Goal: Task Accomplishment & Management: Manage account settings

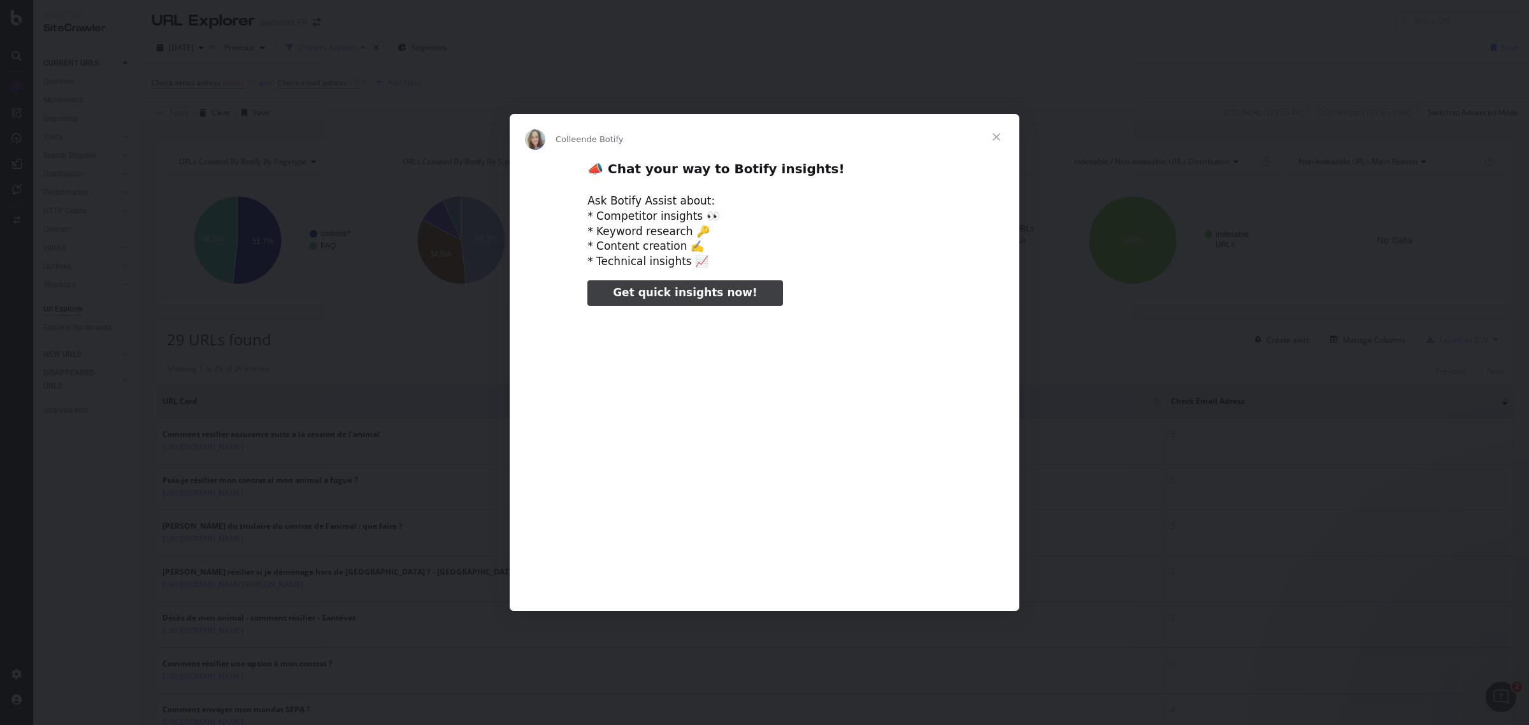
type input "185541"
click at [994, 134] on span "Fermer" at bounding box center [997, 137] width 46 height 46
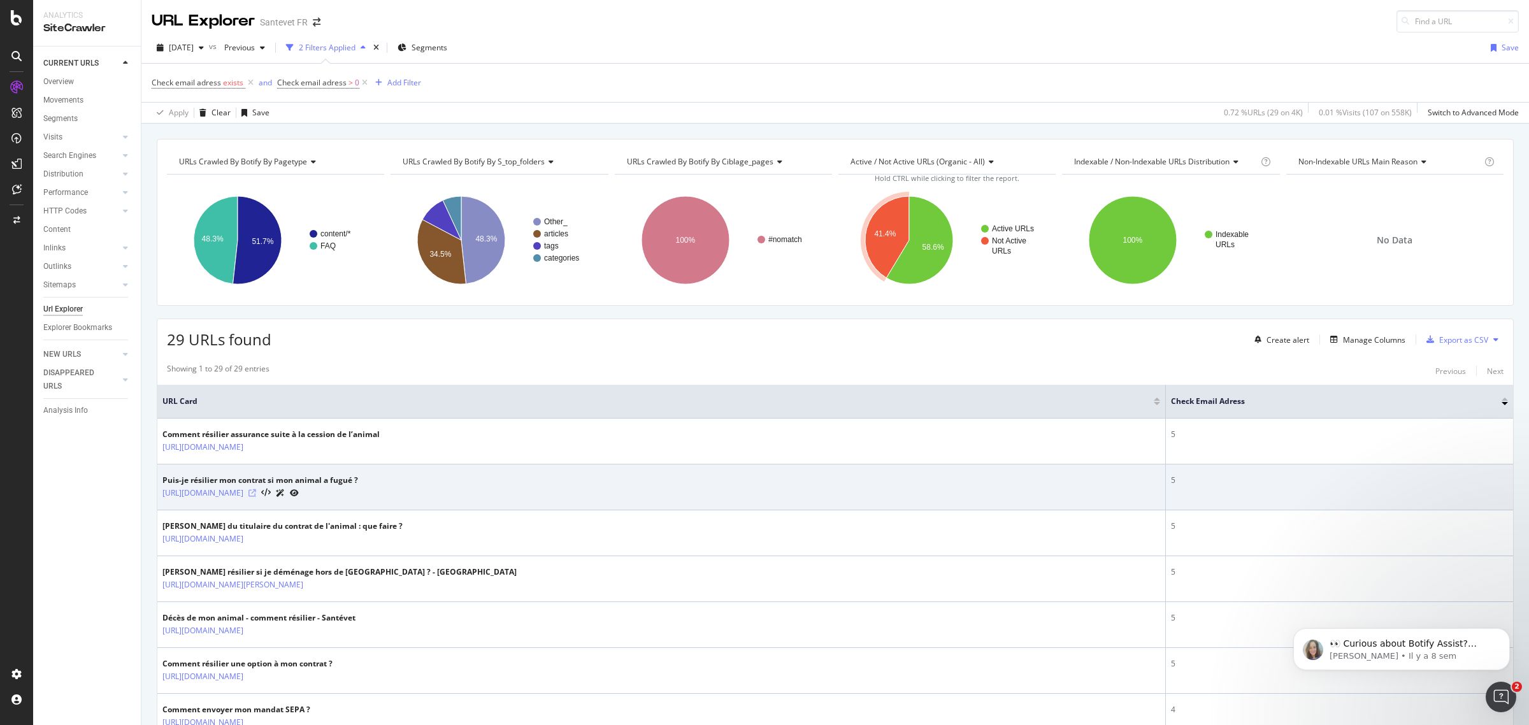
click at [256, 493] on icon at bounding box center [253, 493] width 8 height 8
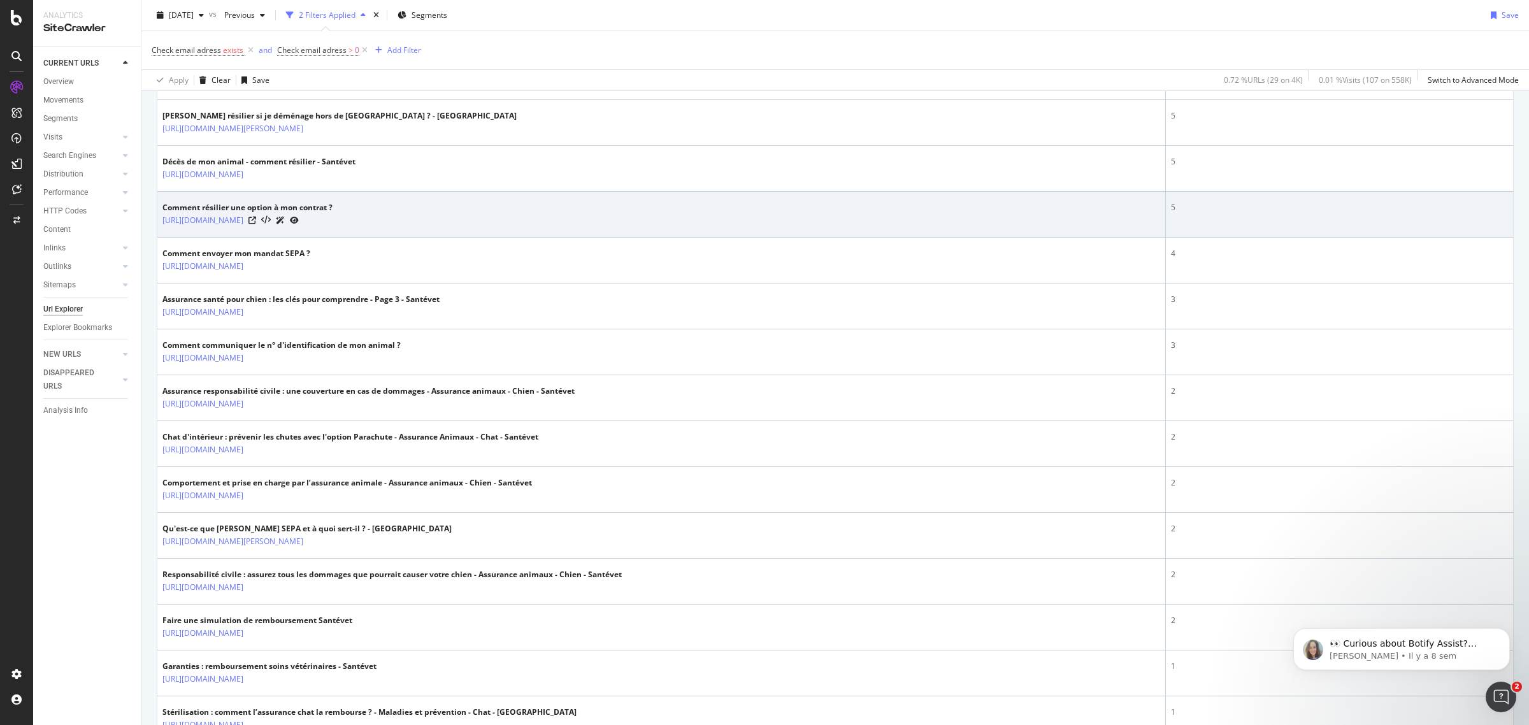
scroll to position [478, 0]
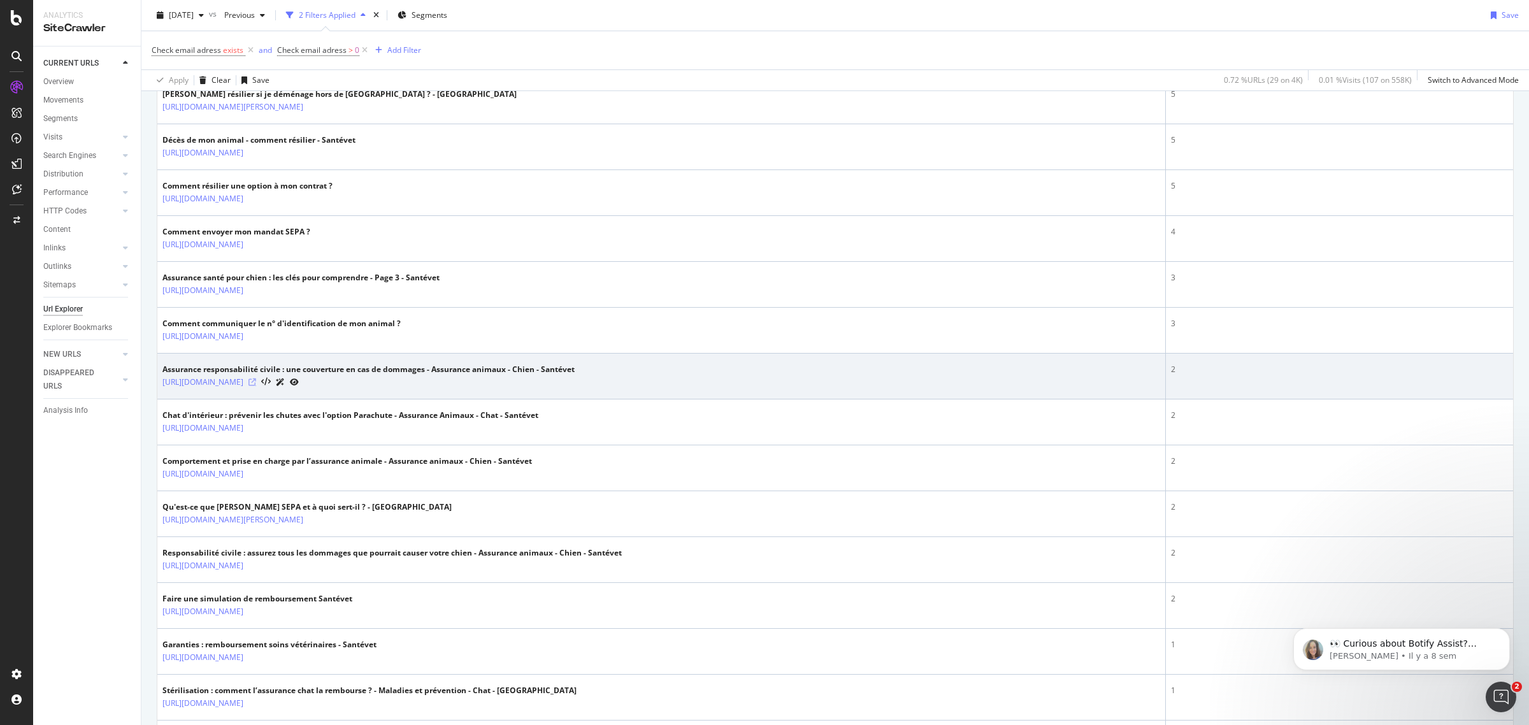
click at [256, 380] on icon at bounding box center [253, 383] width 8 height 8
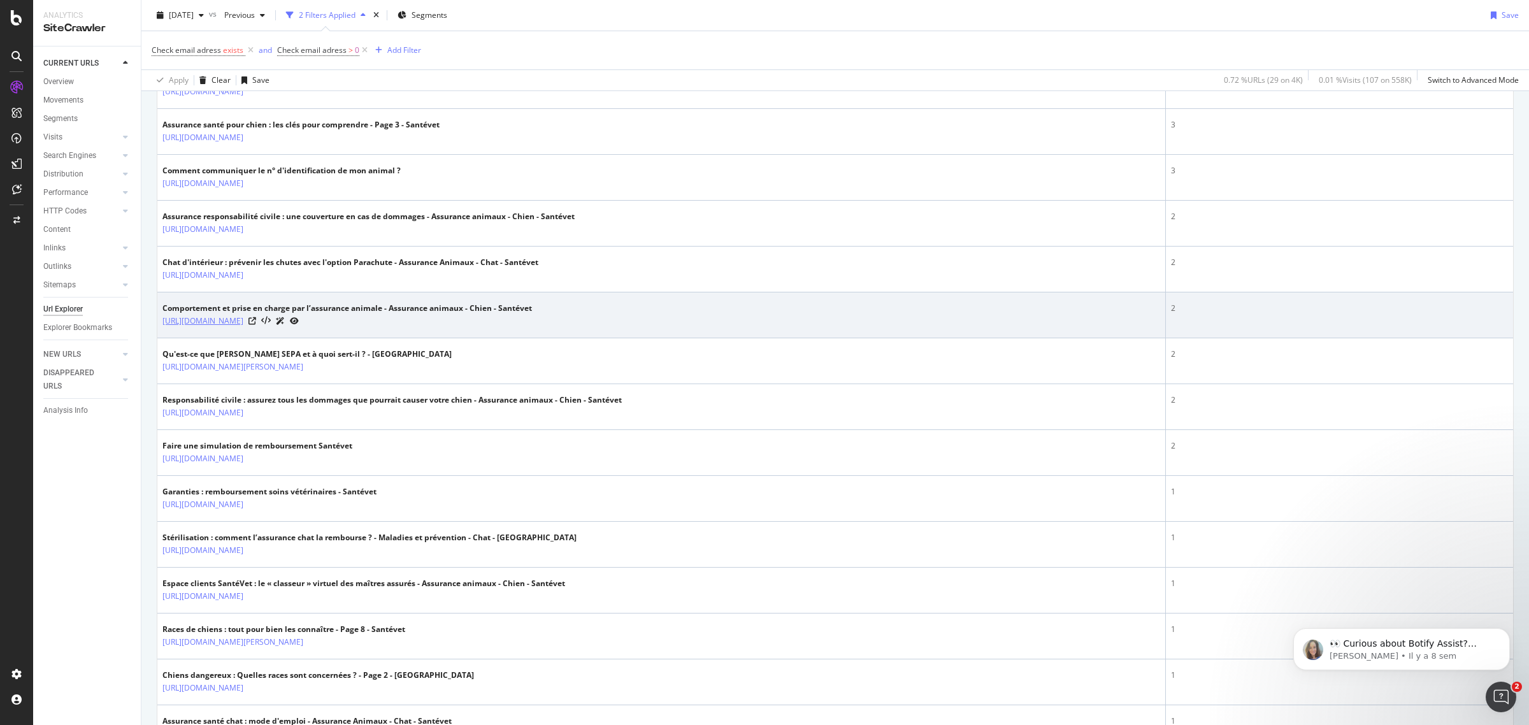
scroll to position [637, 0]
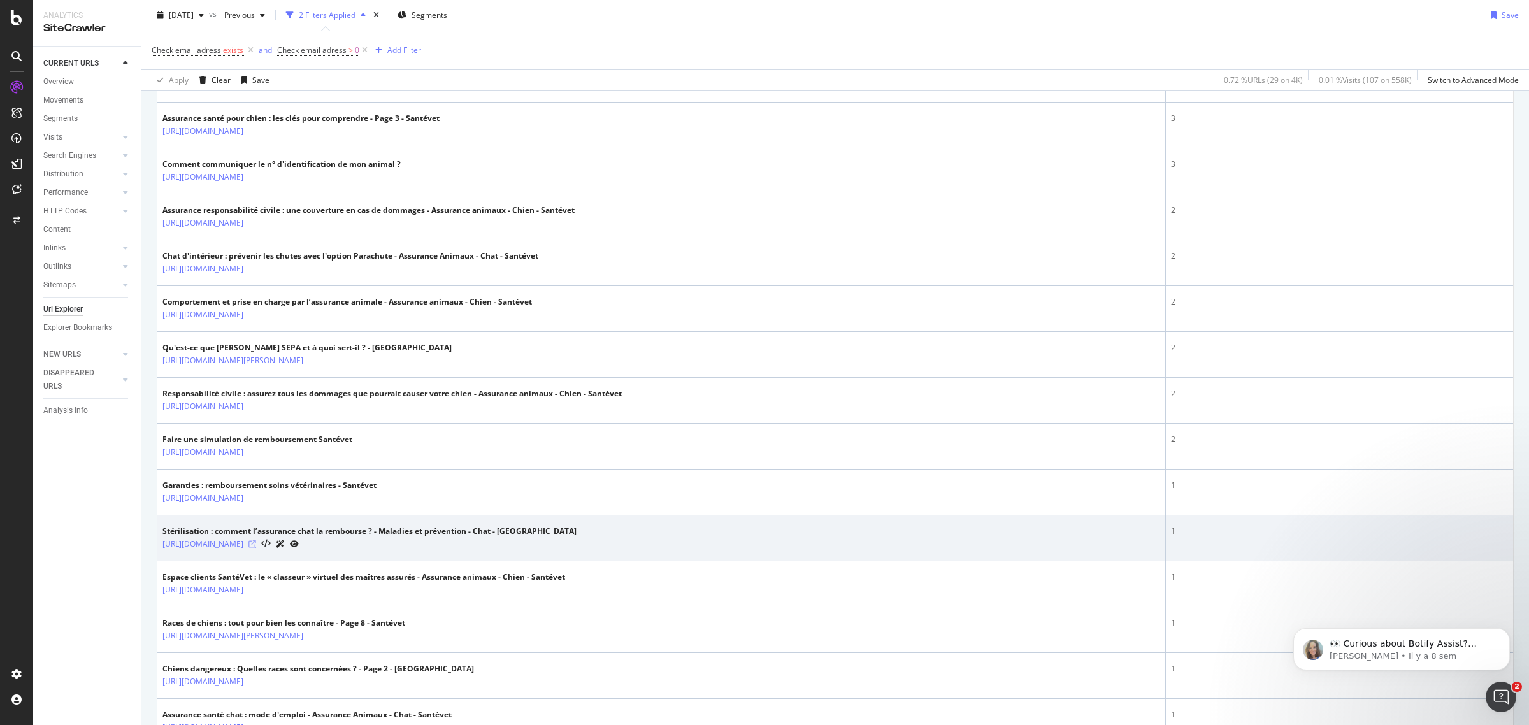
click at [256, 544] on icon at bounding box center [253, 544] width 8 height 8
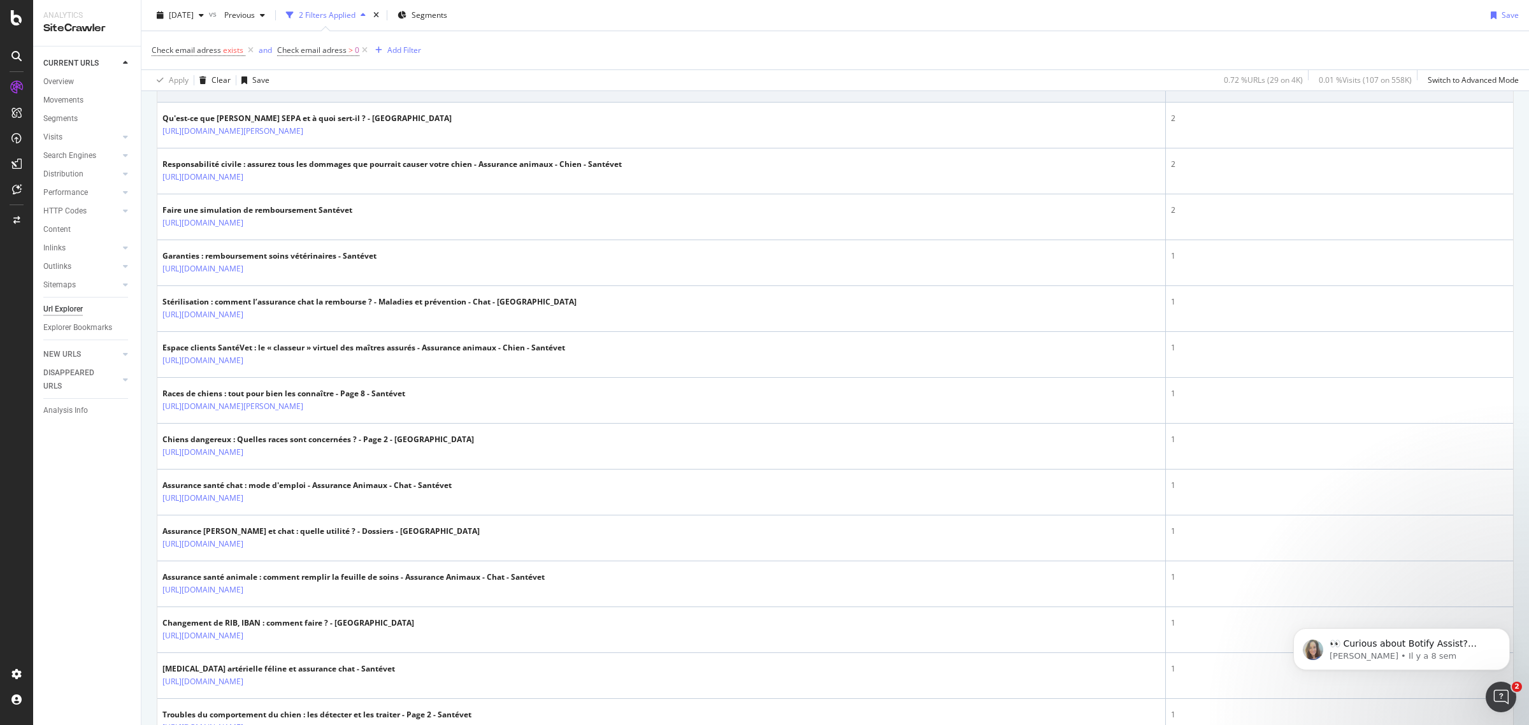
scroll to position [876, 0]
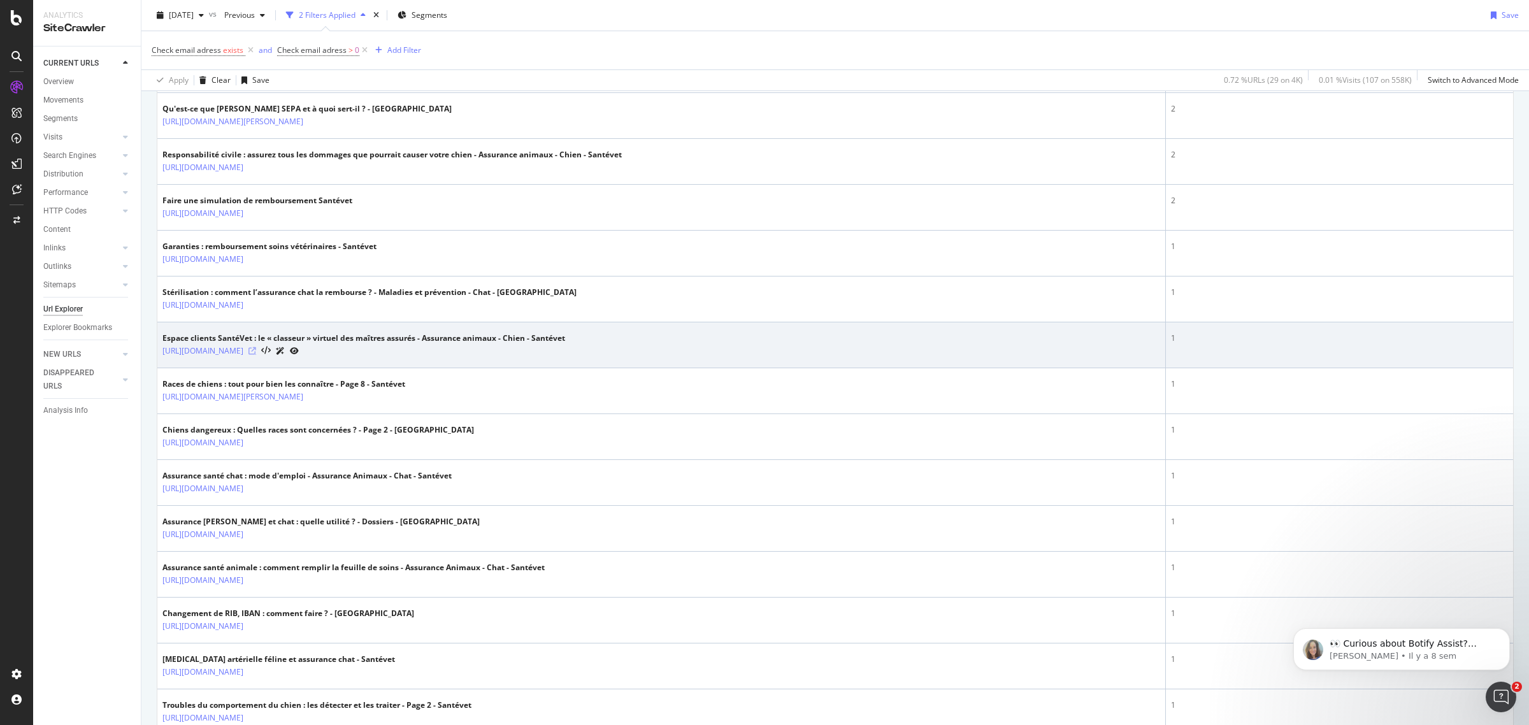
click at [256, 354] on icon at bounding box center [253, 351] width 8 height 8
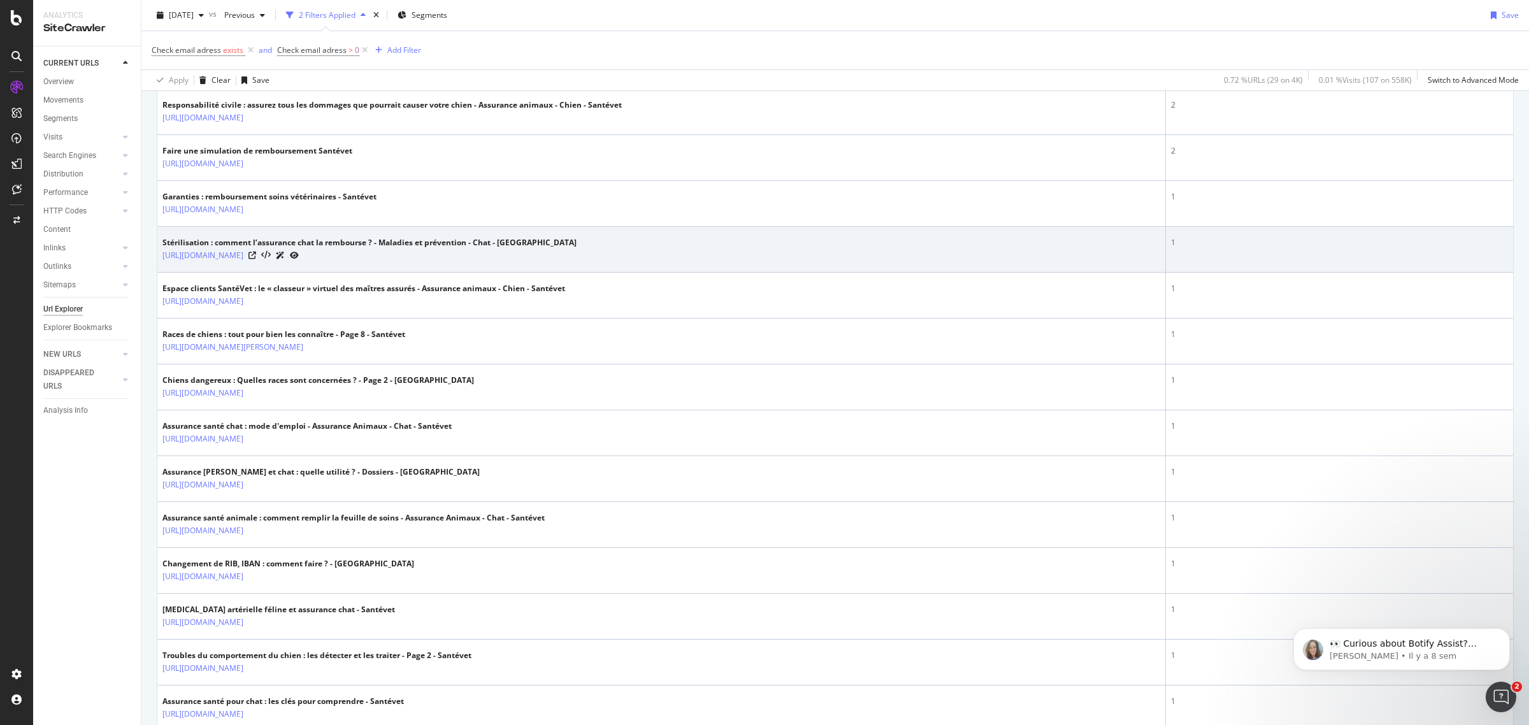
scroll to position [1102, 0]
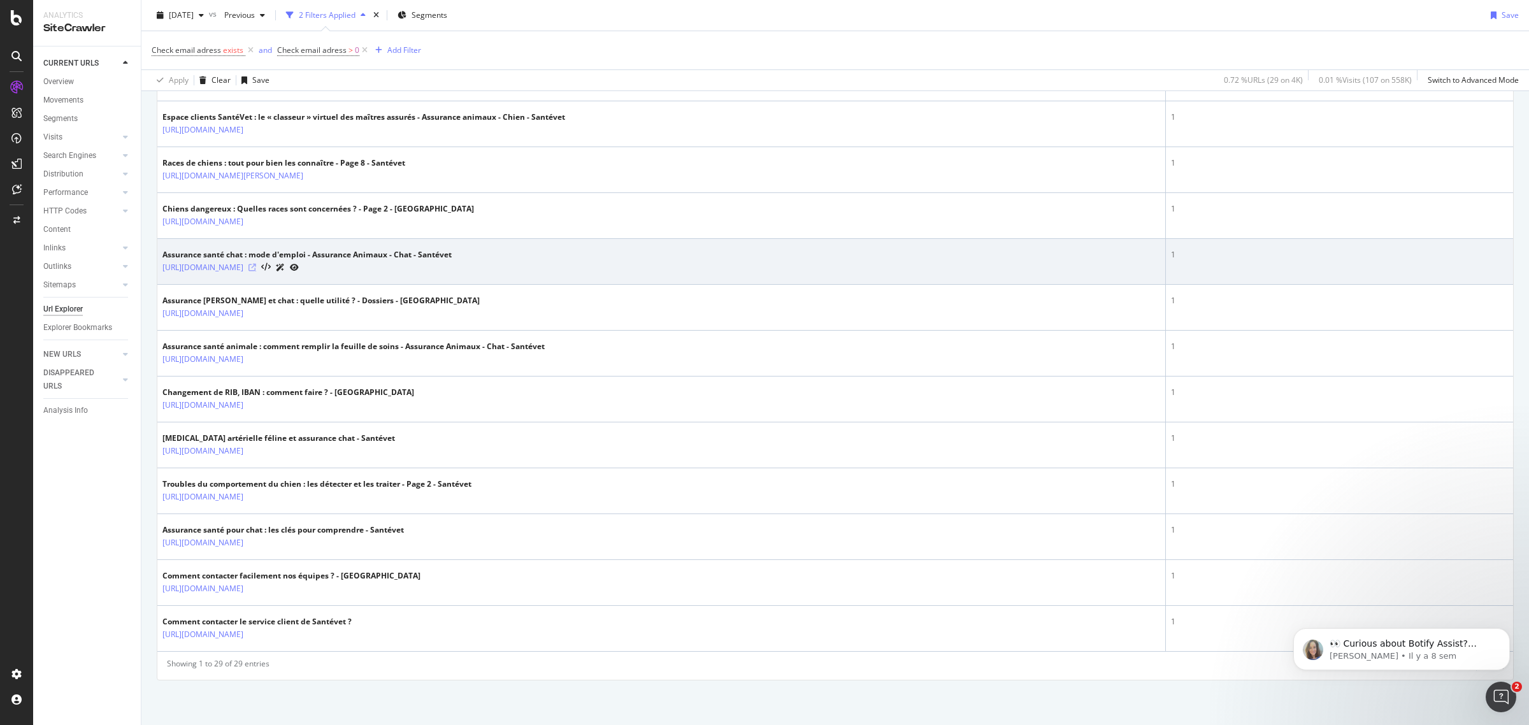
click at [256, 266] on icon at bounding box center [253, 268] width 8 height 8
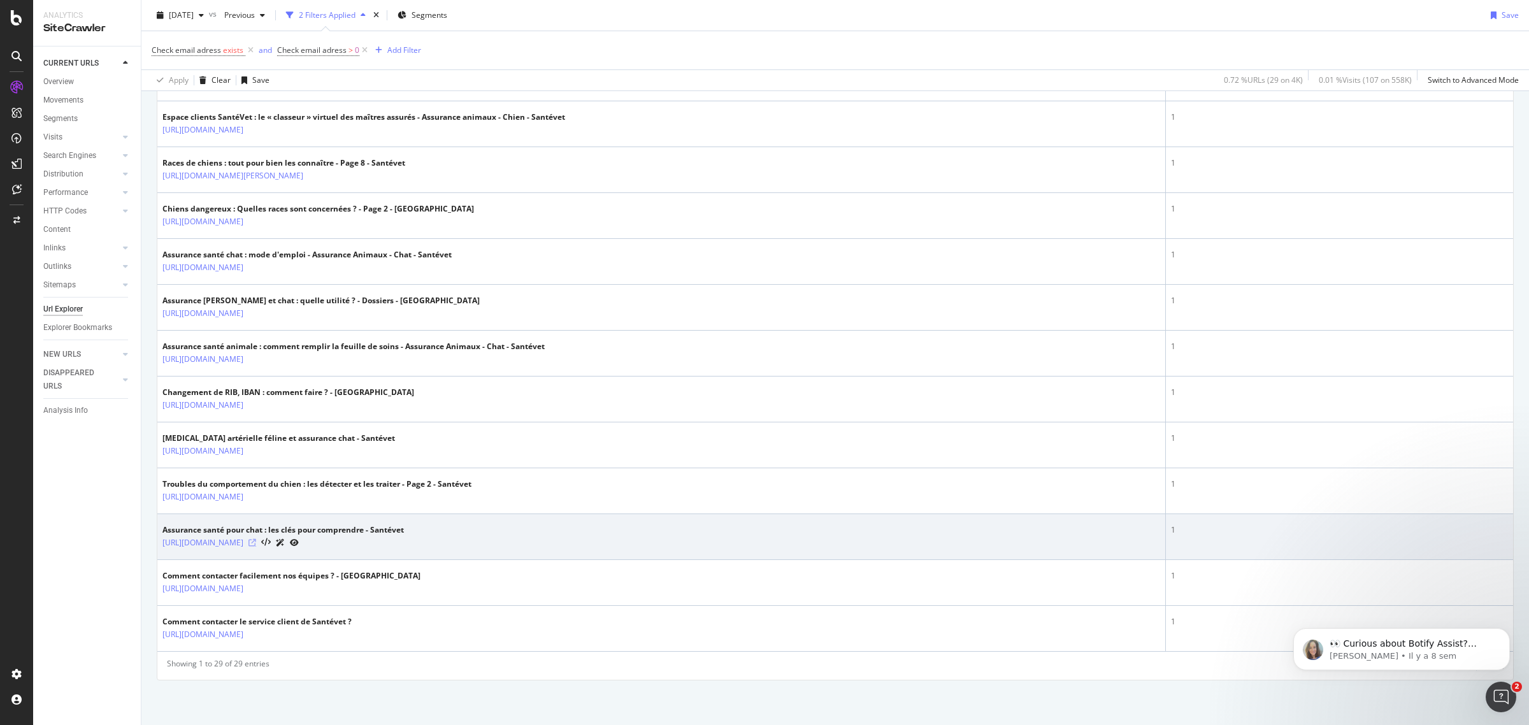
click at [256, 540] on icon at bounding box center [253, 543] width 8 height 8
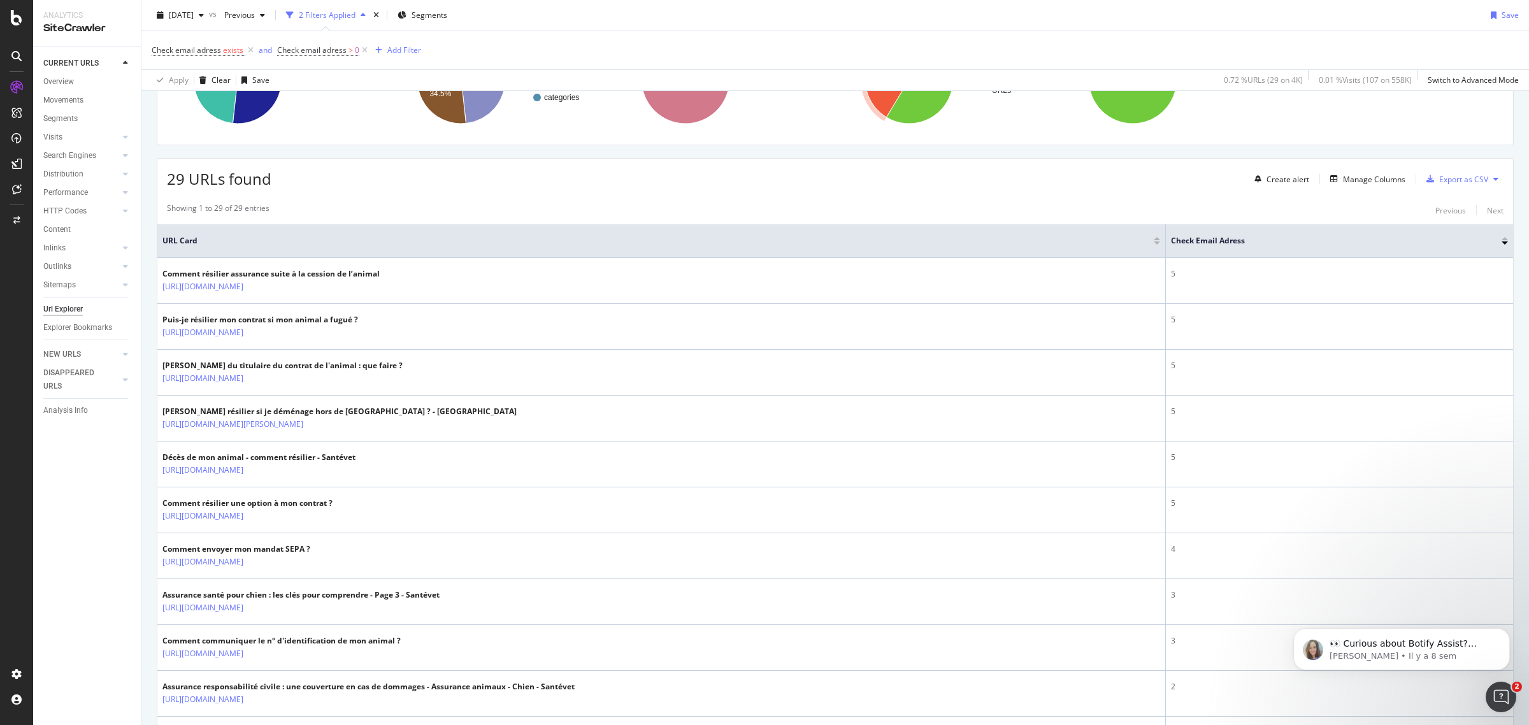
scroll to position [0, 0]
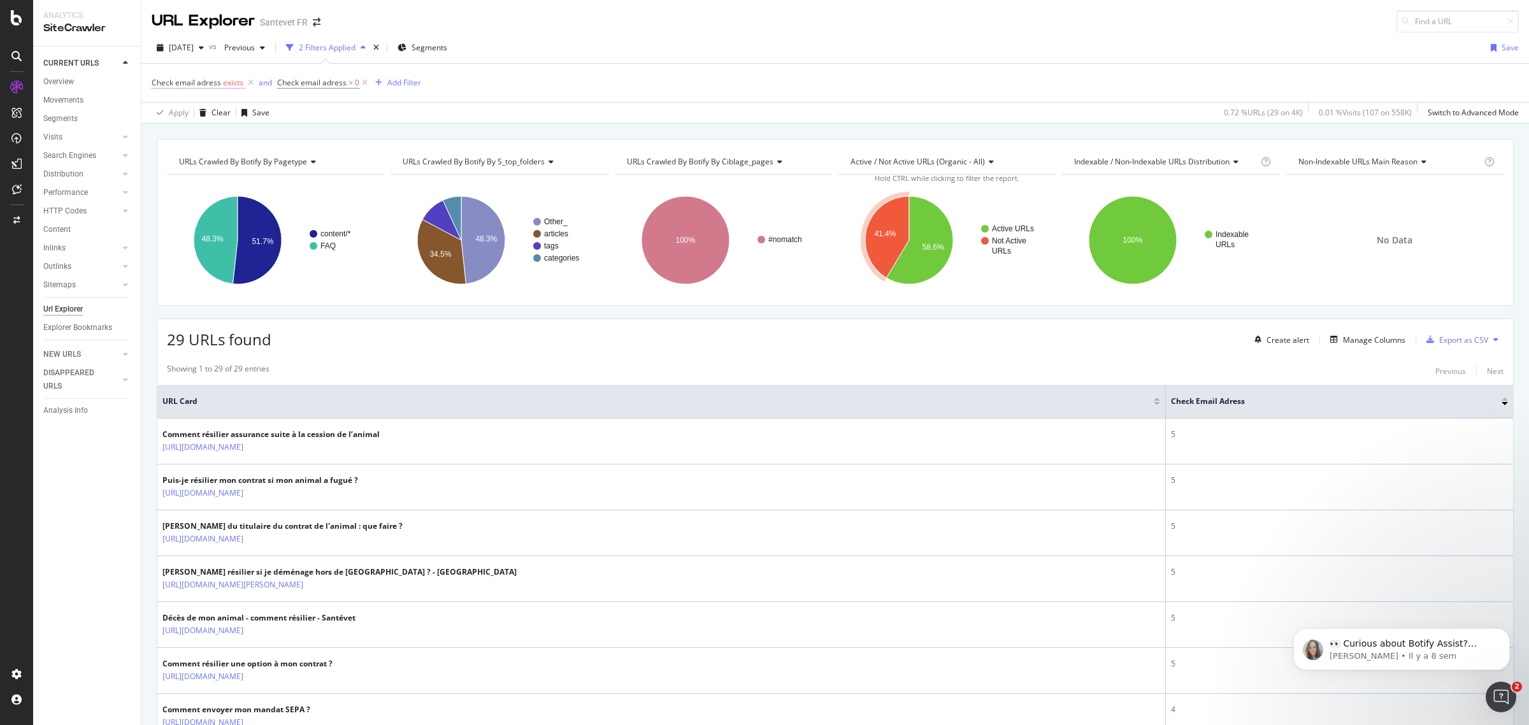
click at [201, 83] on span "Check email adress" at bounding box center [186, 82] width 69 height 11
click at [90, 607] on div "Settings" at bounding box center [67, 607] width 54 height 10
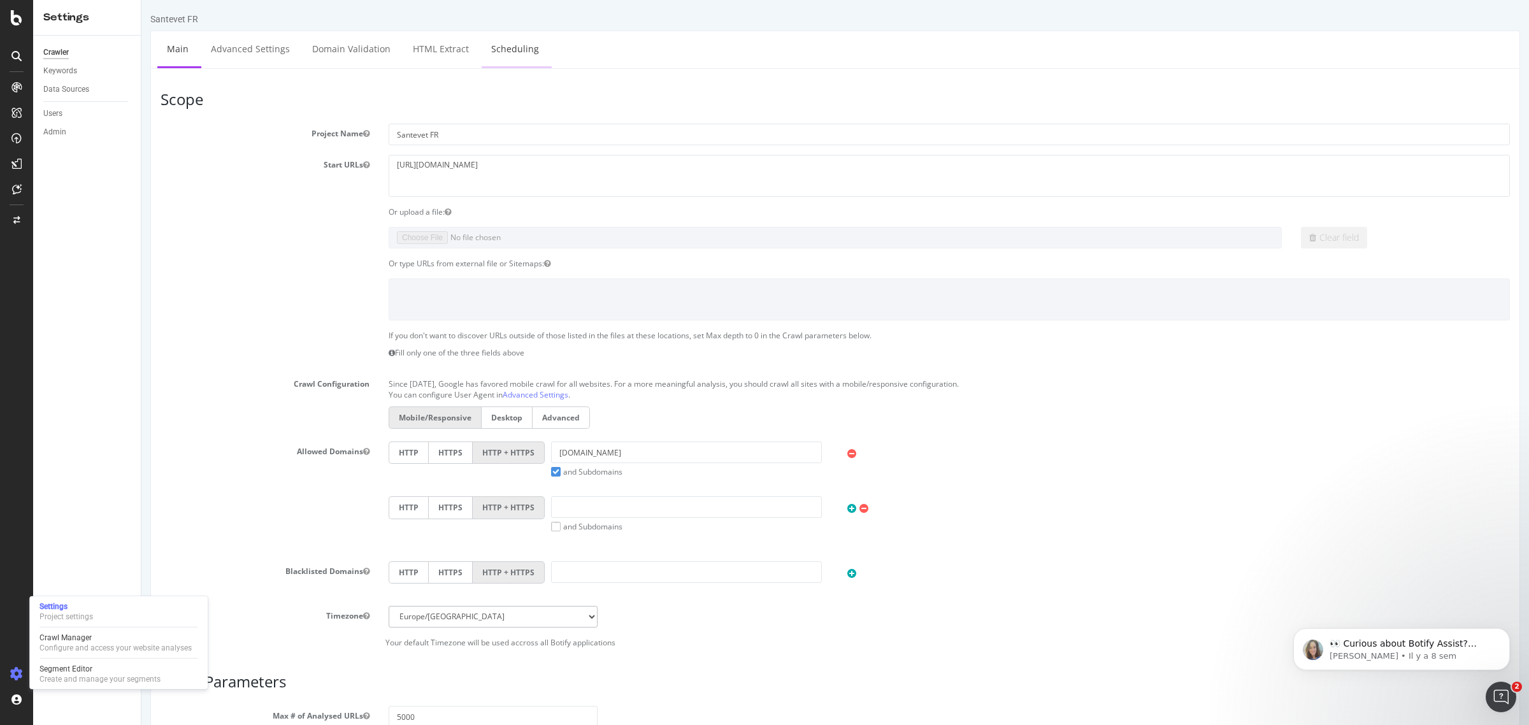
click at [505, 52] on link "Scheduling" at bounding box center [515, 48] width 67 height 35
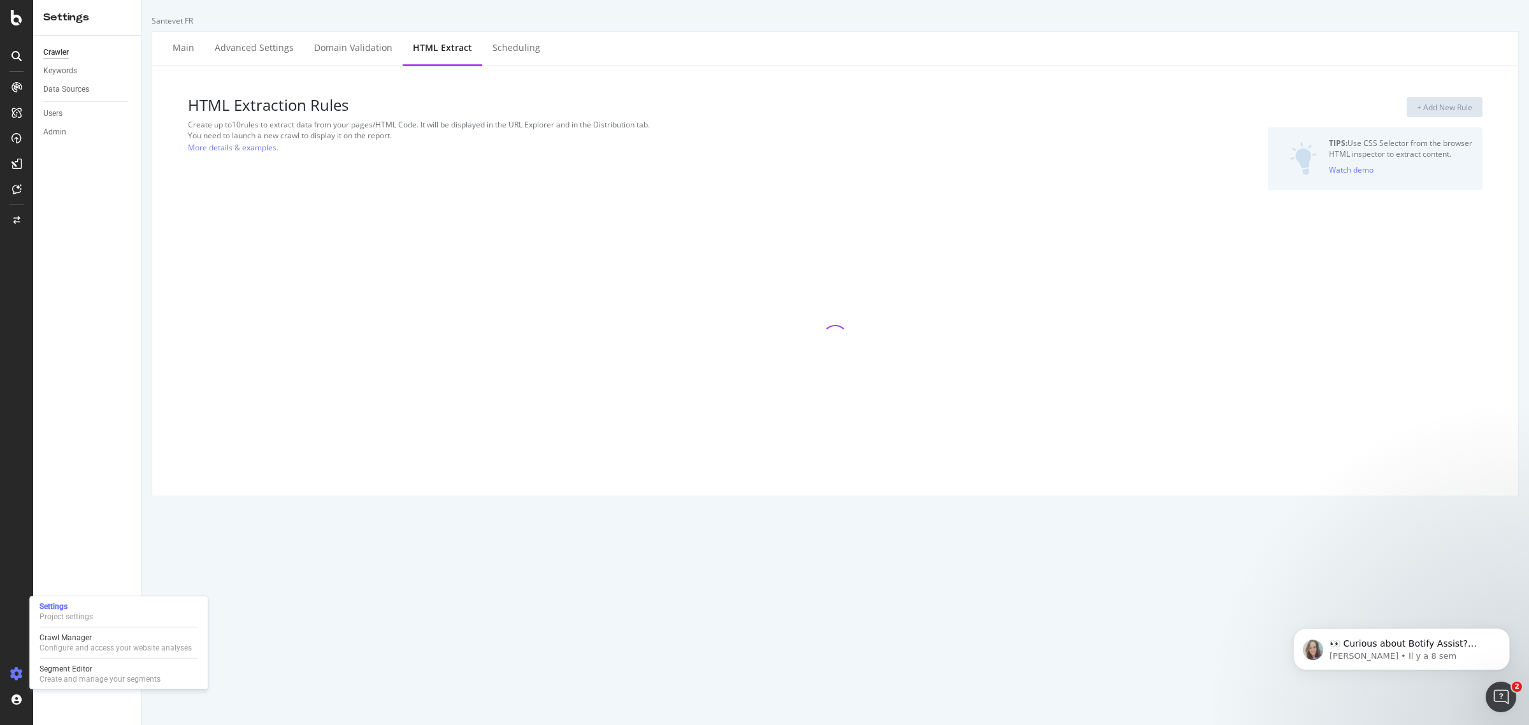
select select "count"
select select "exist"
select select "count"
select select "list"
select select "d"
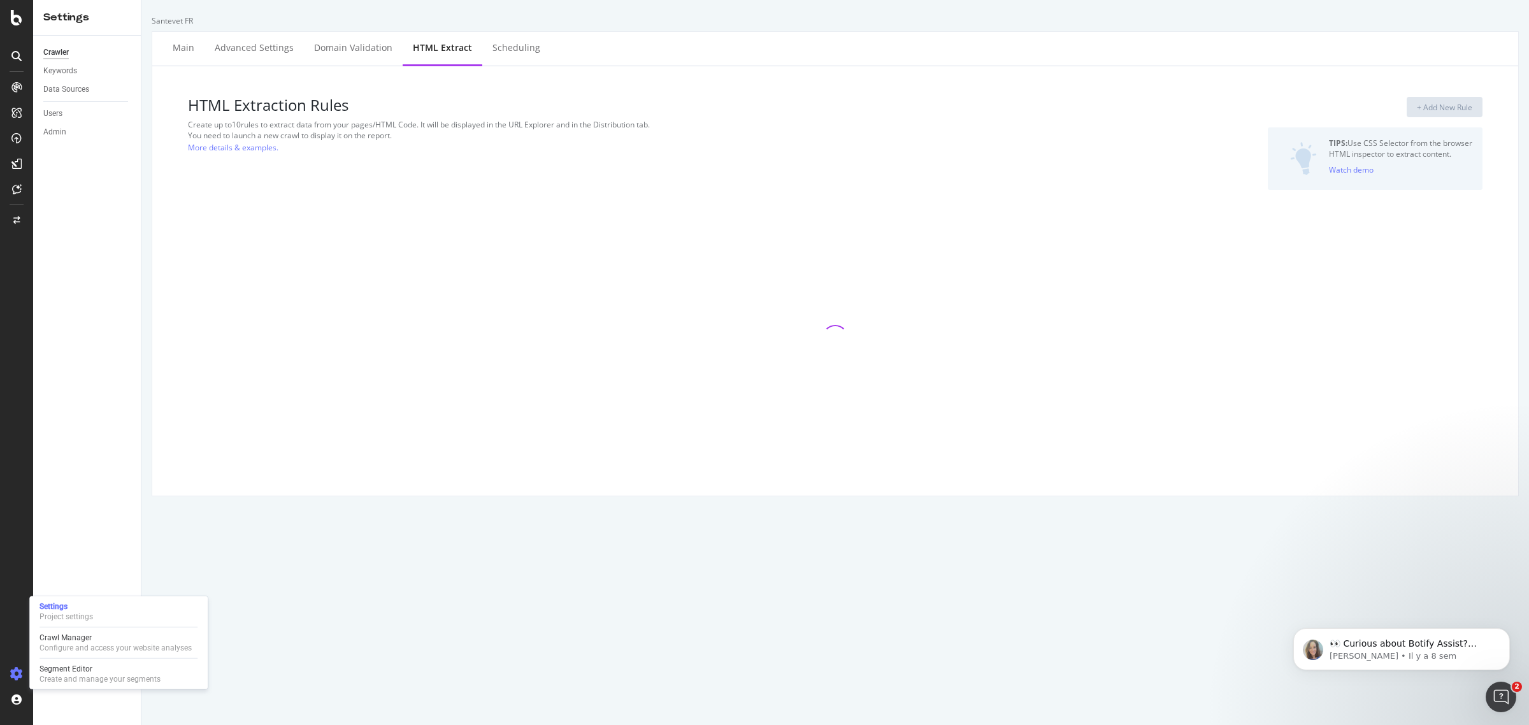
select select "fr_full_year"
select select "list"
